Goal: Use online tool/utility: Utilize a website feature to perform a specific function

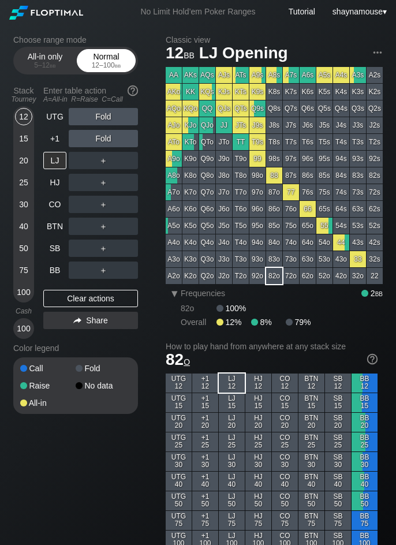
click at [93, 60] on div "Normal 12 – 100 bb" at bounding box center [106, 61] width 53 height 22
click at [29, 111] on div "12" at bounding box center [23, 116] width 17 height 17
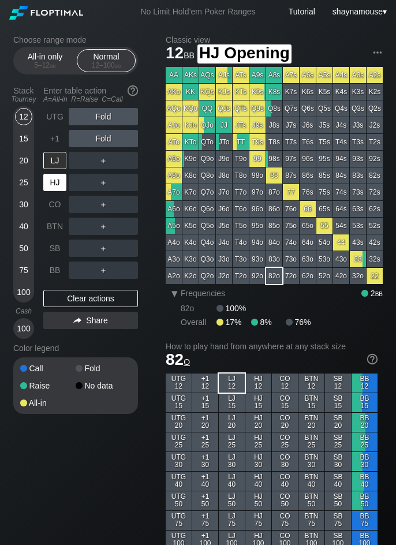
click at [54, 176] on div "HJ" at bounding box center [54, 182] width 23 height 17
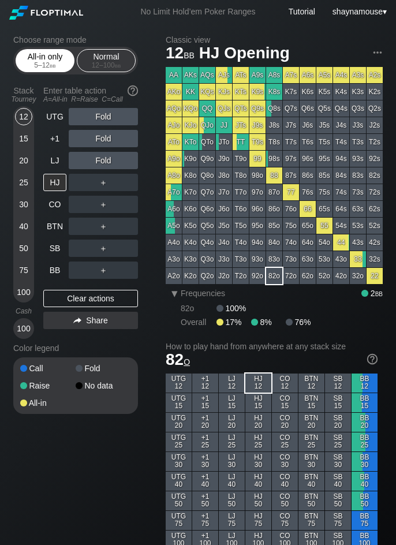
click at [49, 57] on div "All-in only 5 – 12 bb" at bounding box center [44, 61] width 53 height 22
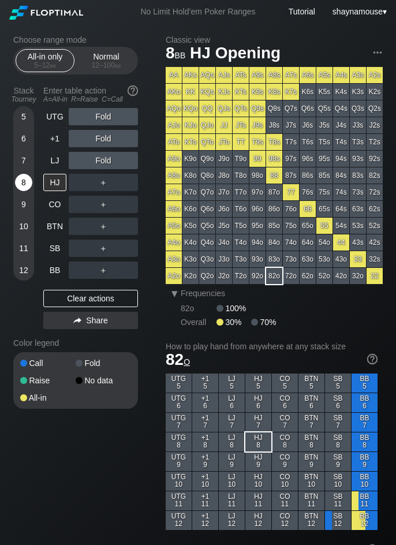
click at [25, 184] on div "8" at bounding box center [23, 182] width 17 height 17
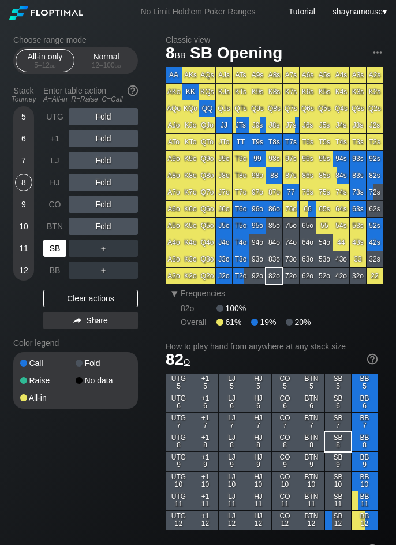
click at [57, 257] on div "SB" at bounding box center [55, 248] width 25 height 22
click at [114, 58] on div "Normal 12 – 100 bb" at bounding box center [106, 61] width 53 height 22
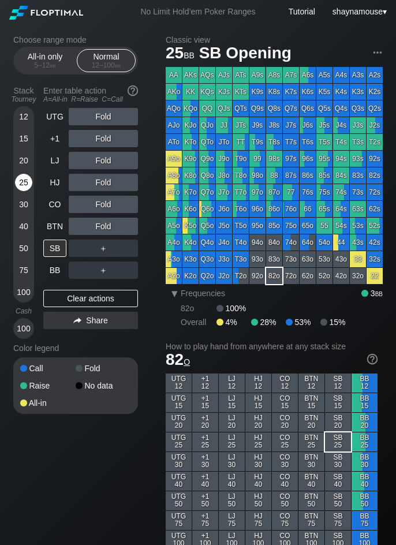
click at [29, 182] on div "25" at bounding box center [23, 182] width 17 height 17
click at [54, 62] on span "bb" at bounding box center [53, 65] width 6 height 8
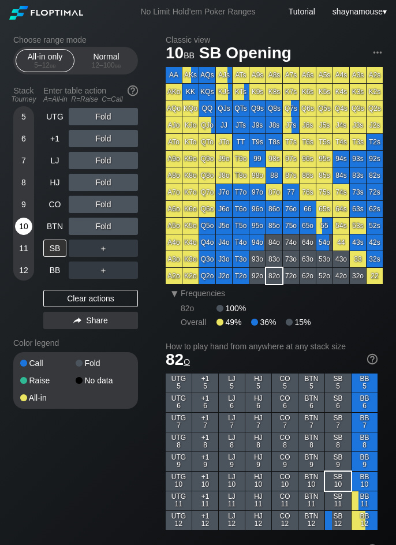
click at [23, 234] on div "10" at bounding box center [23, 226] width 17 height 17
click at [125, 246] on div "C ✕" at bounding box center [127, 248] width 23 height 17
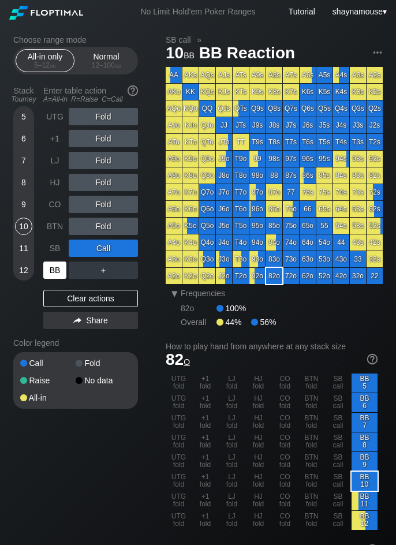
click at [59, 270] on div "BB" at bounding box center [54, 270] width 23 height 17
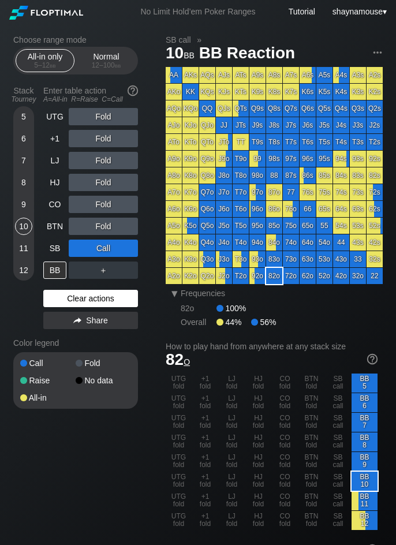
click at [91, 304] on div "Clear actions" at bounding box center [90, 298] width 95 height 17
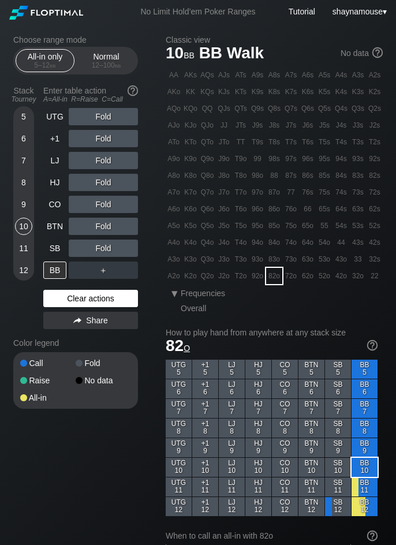
click at [91, 304] on div "Clear actions" at bounding box center [90, 298] width 95 height 17
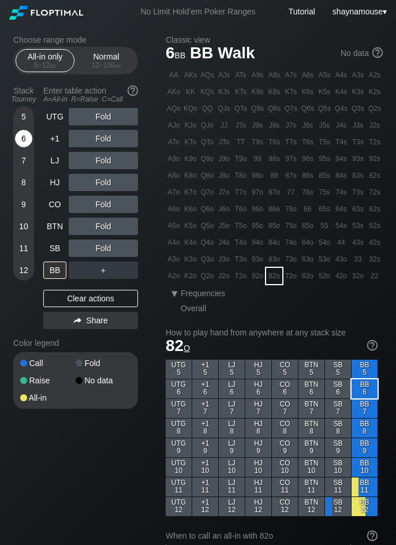
click at [25, 140] on div "6" at bounding box center [23, 138] width 17 height 17
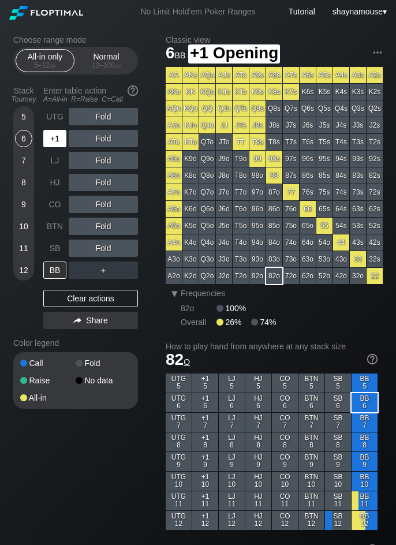
click at [57, 143] on div "+1" at bounding box center [54, 138] width 23 height 17
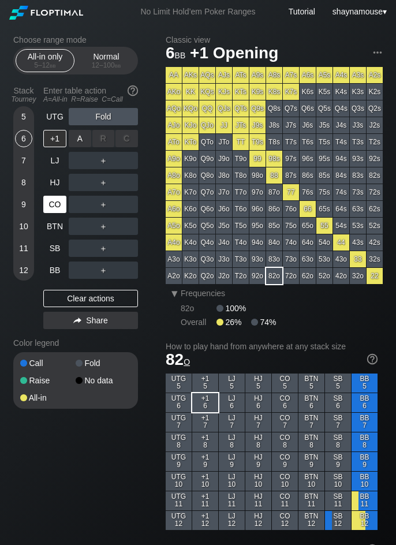
drag, startPoint x: 71, startPoint y: 144, endPoint x: 62, endPoint y: 193, distance: 50.4
click at [82, 142] on div "A ✕" at bounding box center [80, 138] width 23 height 17
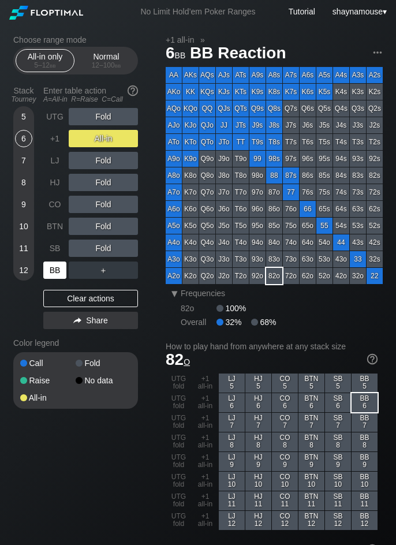
click at [51, 274] on div "BB" at bounding box center [54, 270] width 23 height 17
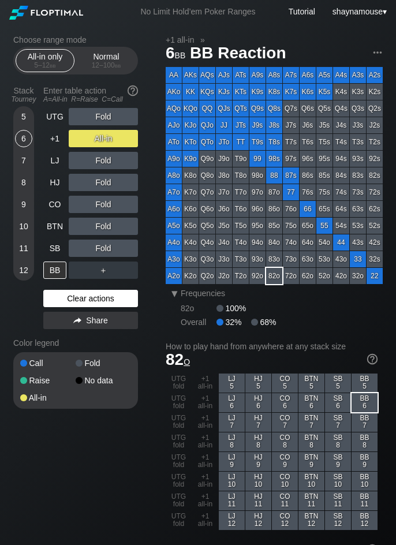
click at [87, 296] on div "Clear actions" at bounding box center [90, 298] width 95 height 17
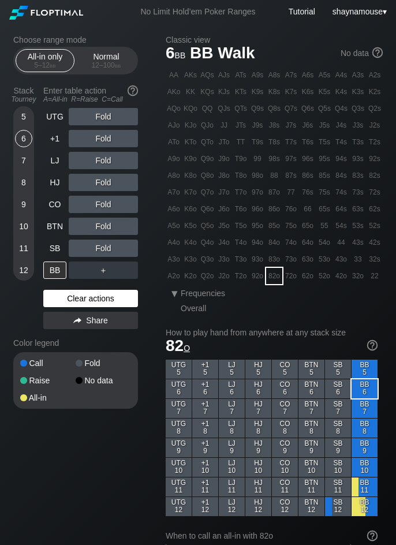
click at [87, 296] on div "Clear actions" at bounding box center [90, 298] width 95 height 17
